Goal: Transaction & Acquisition: Purchase product/service

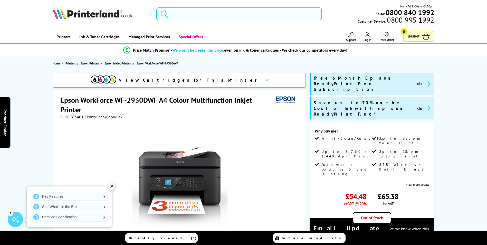
click at [196, 14] on input "search" at bounding box center [239, 13] width 166 height 13
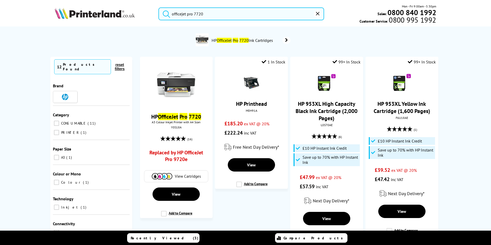
type input "officejet pro 7720"
click at [159, 7] on button "submit" at bounding box center [165, 12] width 13 height 11
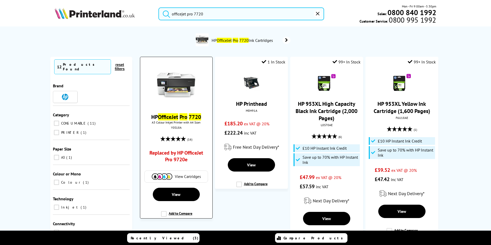
click at [186, 176] on span "View Cartridges" at bounding box center [188, 176] width 26 height 5
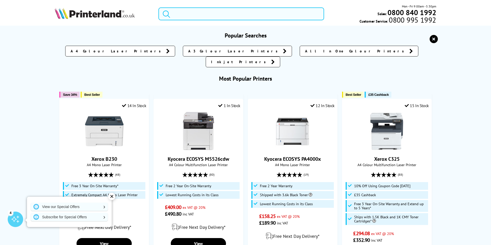
click at [234, 12] on input "search" at bounding box center [241, 13] width 166 height 13
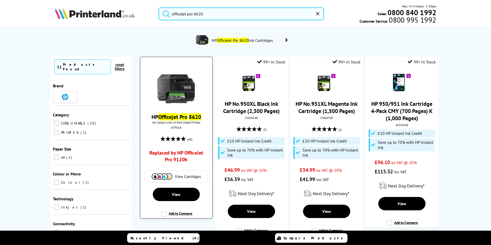
type input "officejet pro 8620"
click at [170, 100] on img at bounding box center [176, 85] width 39 height 39
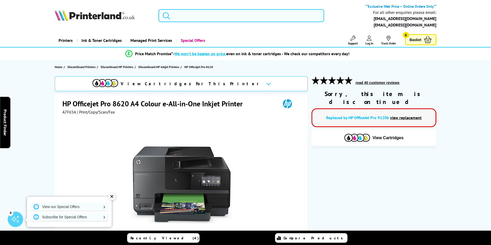
click at [210, 18] on input "search" at bounding box center [241, 15] width 166 height 13
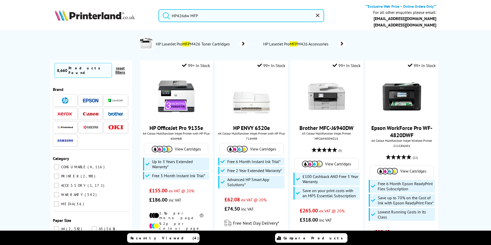
click at [159, 9] on button "submit" at bounding box center [165, 14] width 13 height 11
click at [232, 18] on input "HP426dw MFP" at bounding box center [241, 15] width 166 height 13
click at [178, 15] on input "HP426dw MFP" at bounding box center [241, 15] width 166 height 13
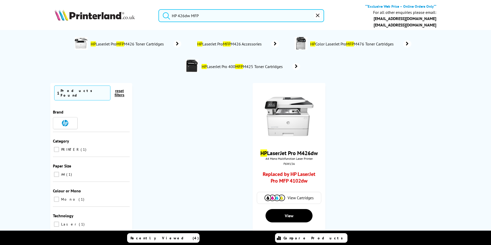
click at [236, 14] on input "HP 426dw MFP" at bounding box center [241, 15] width 166 height 13
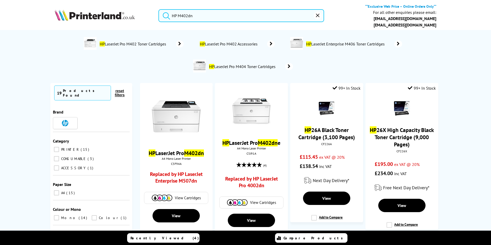
click at [236, 14] on input "HP M402dn" at bounding box center [241, 15] width 166 height 13
type input "HP M402dn"
